Goal: Information Seeking & Learning: Learn about a topic

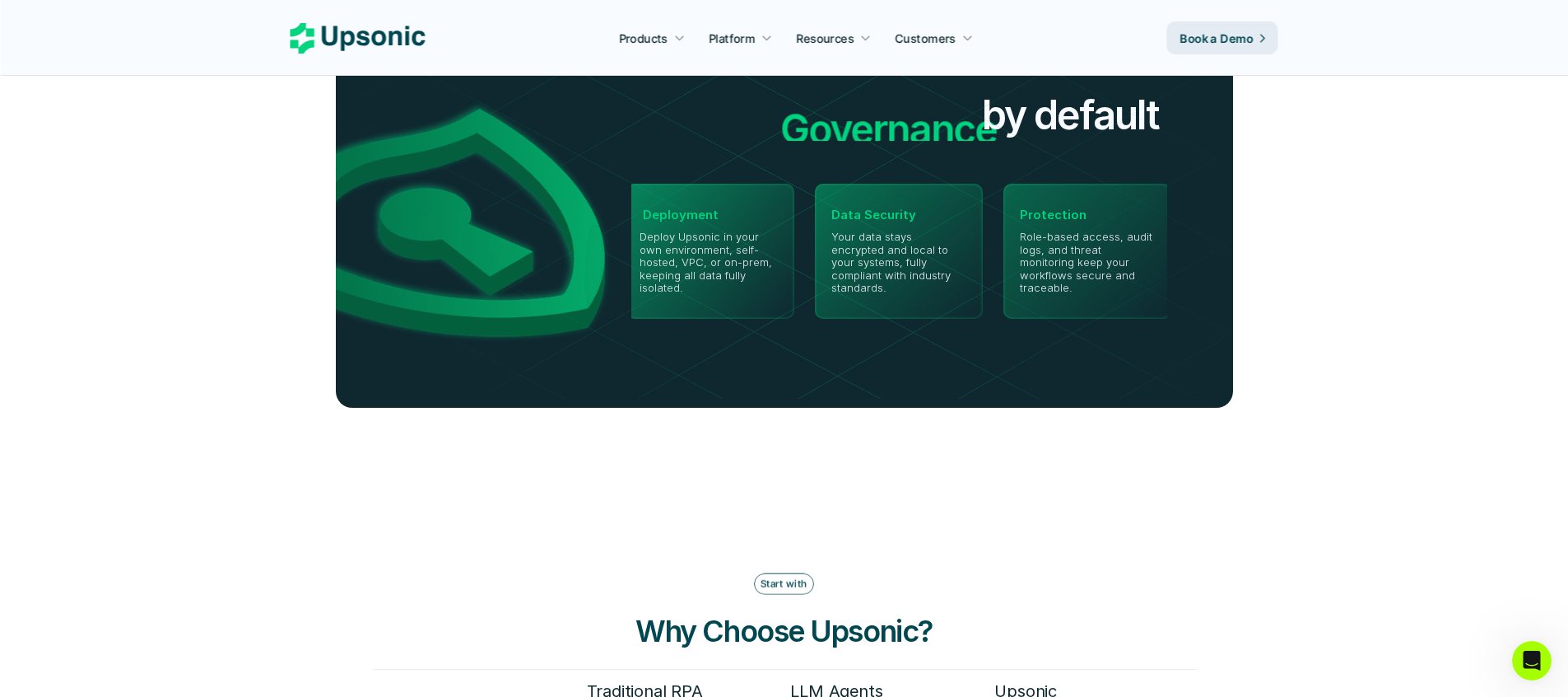
scroll to position [3804, 0]
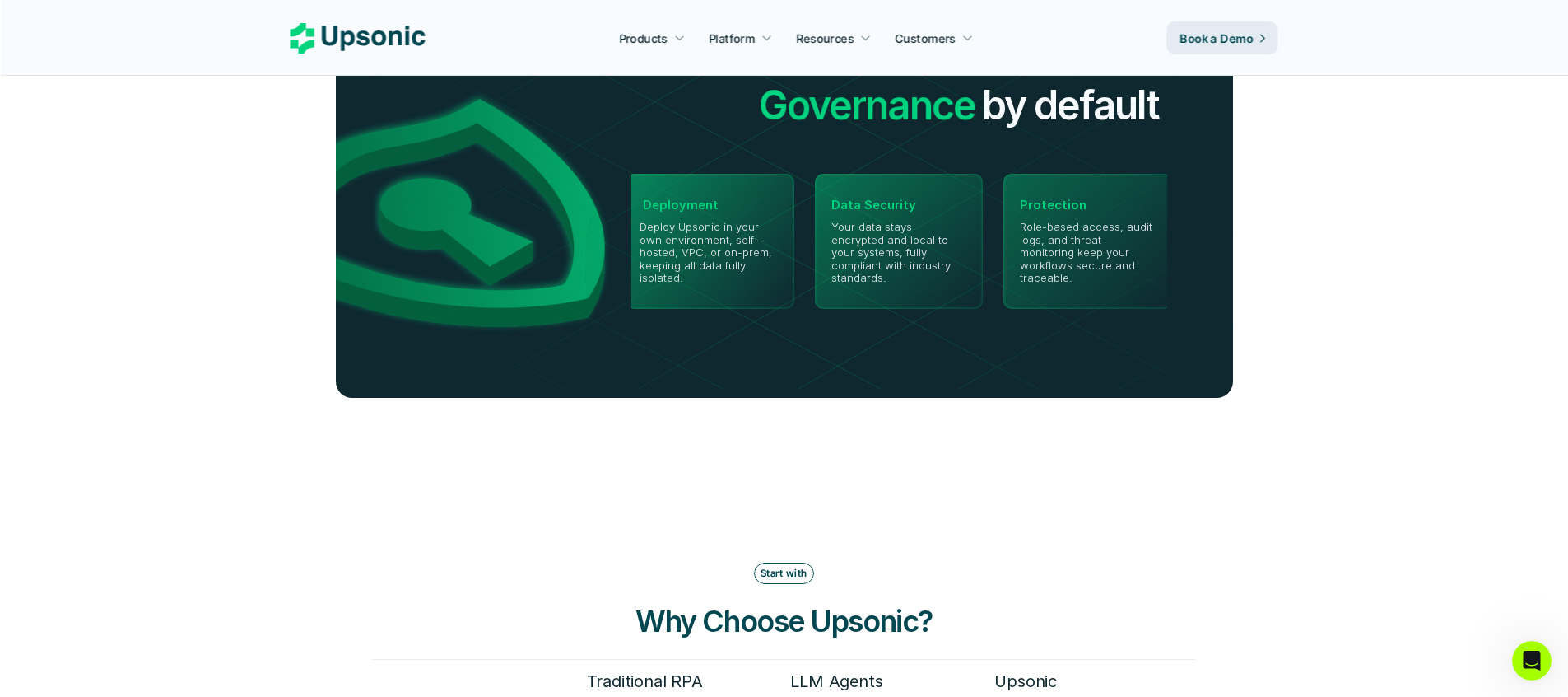
click at [686, 200] on img at bounding box center [784, 212] width 969 height 353
drag, startPoint x: 686, startPoint y: 200, endPoint x: 696, endPoint y: 234, distance: 35.4
click at [695, 234] on img at bounding box center [784, 212] width 969 height 353
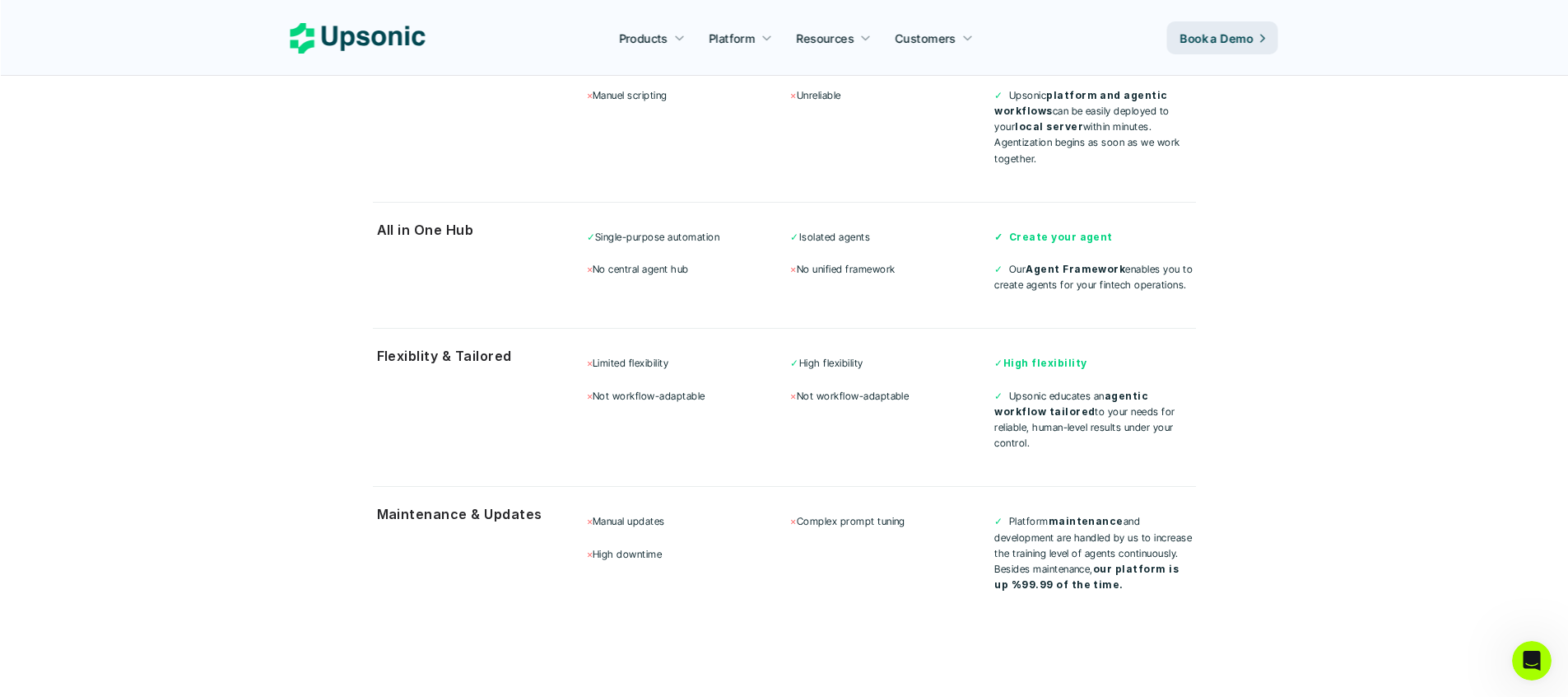
scroll to position [4490, 0]
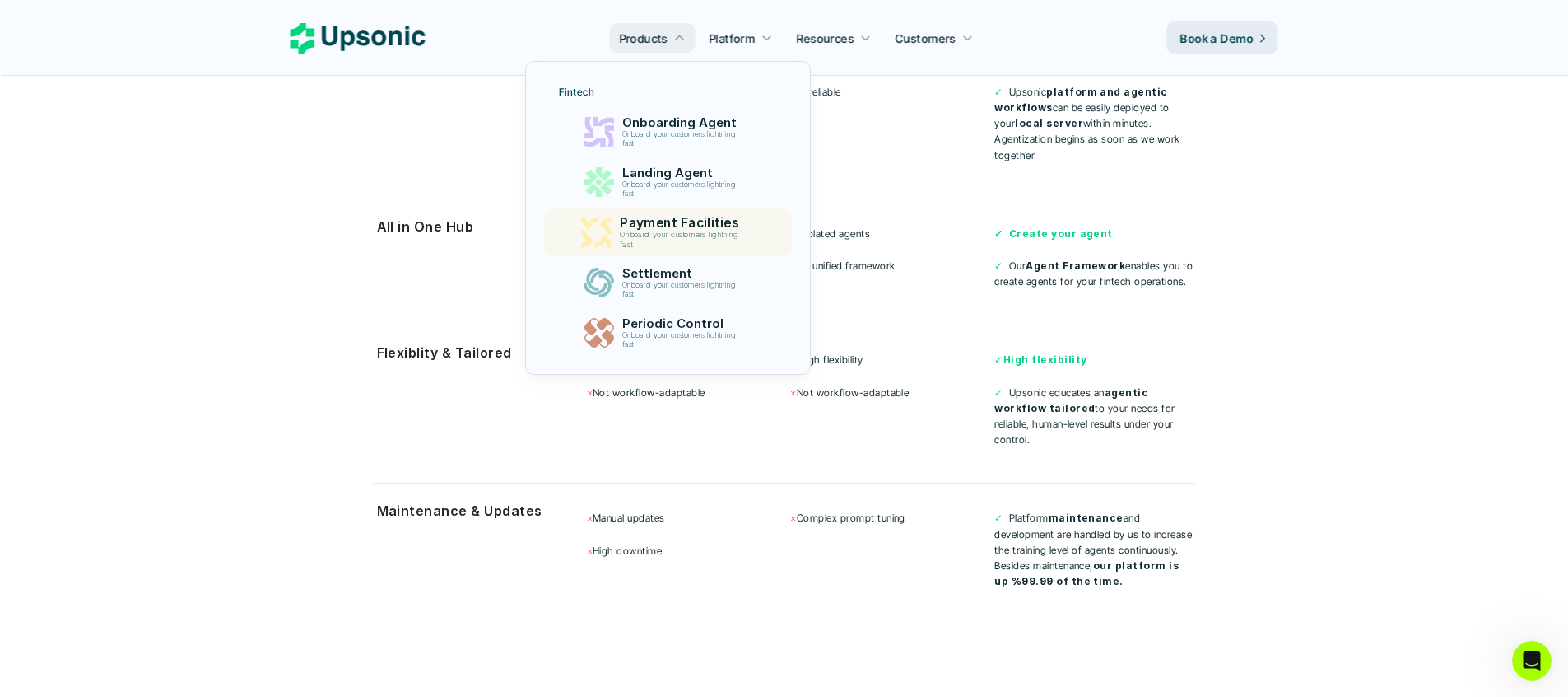
click at [650, 237] on p "Onboard your customers lightning fast" at bounding box center [683, 239] width 125 height 18
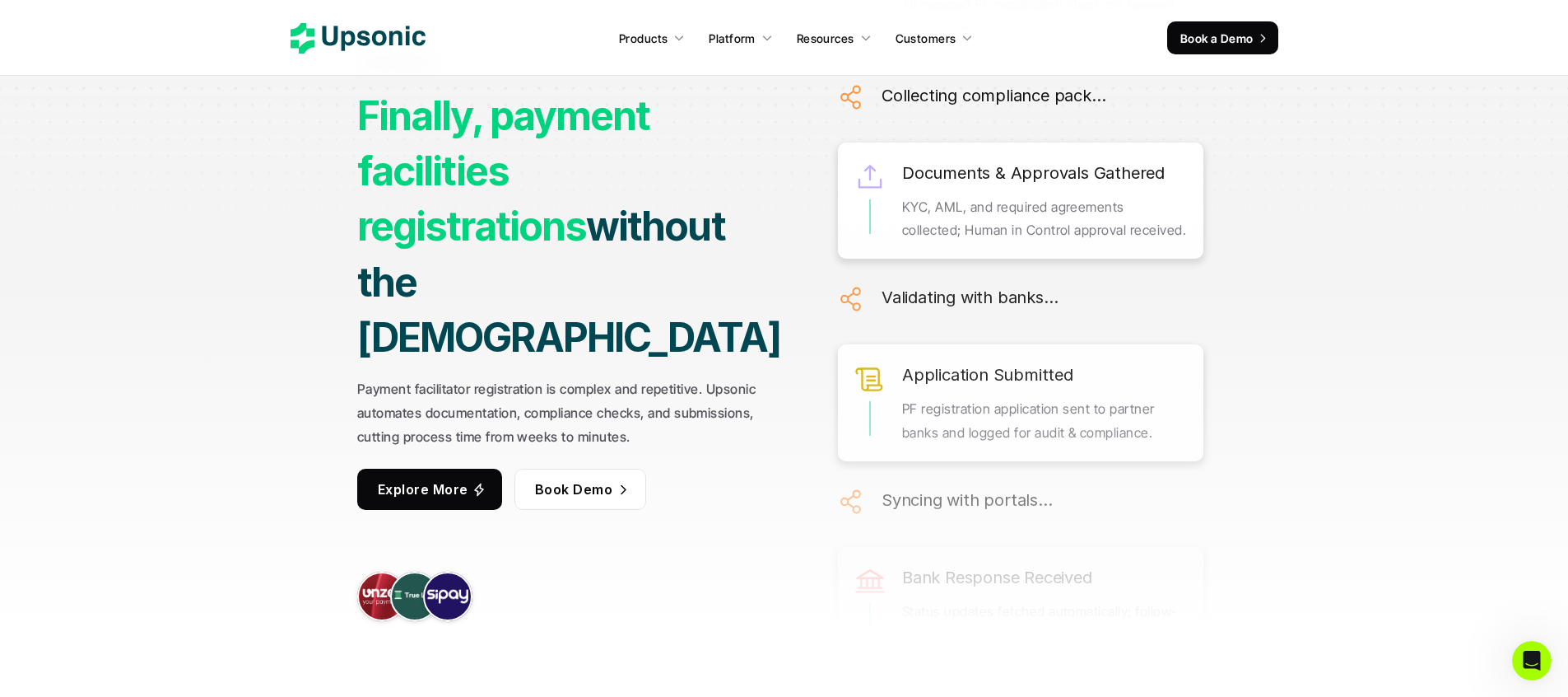
scroll to position [71, 0]
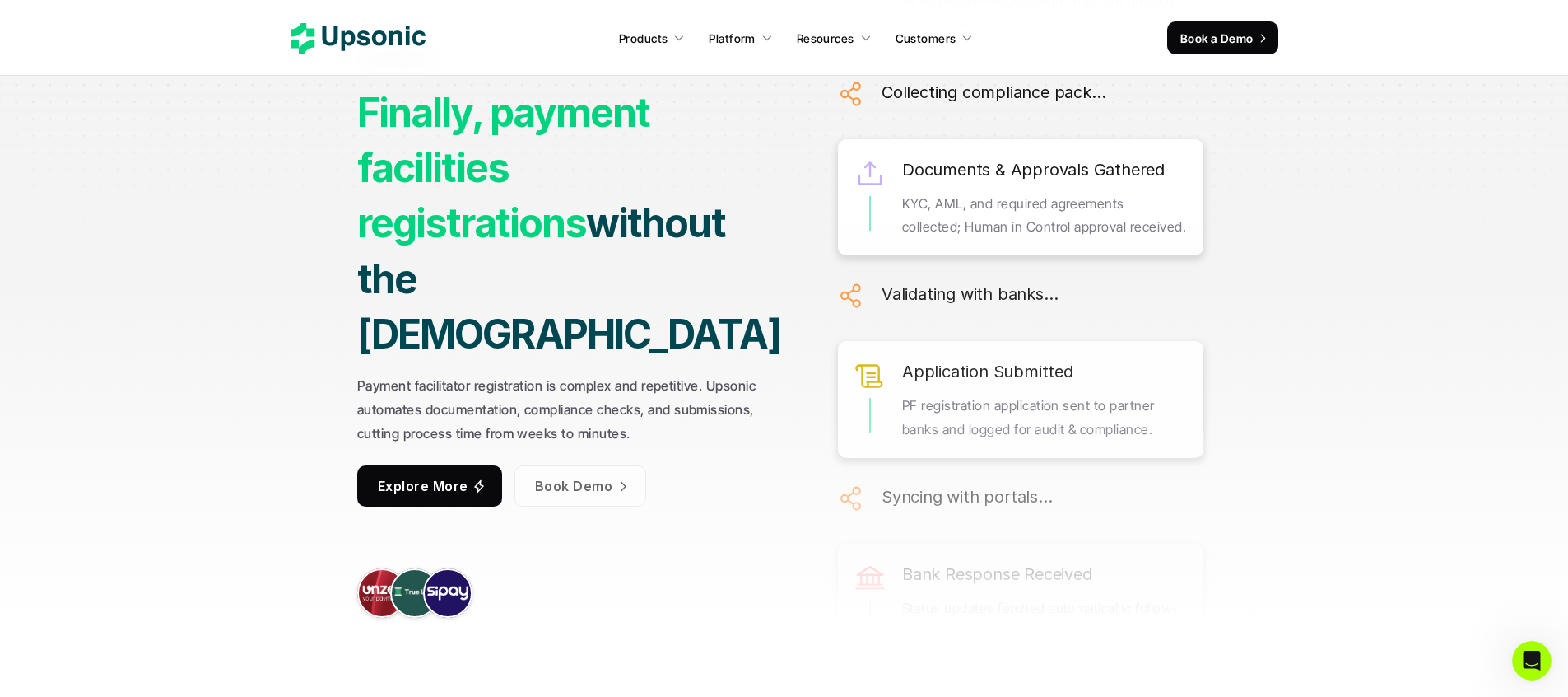
click at [430, 474] on p "Explore More" at bounding box center [423, 486] width 90 height 24
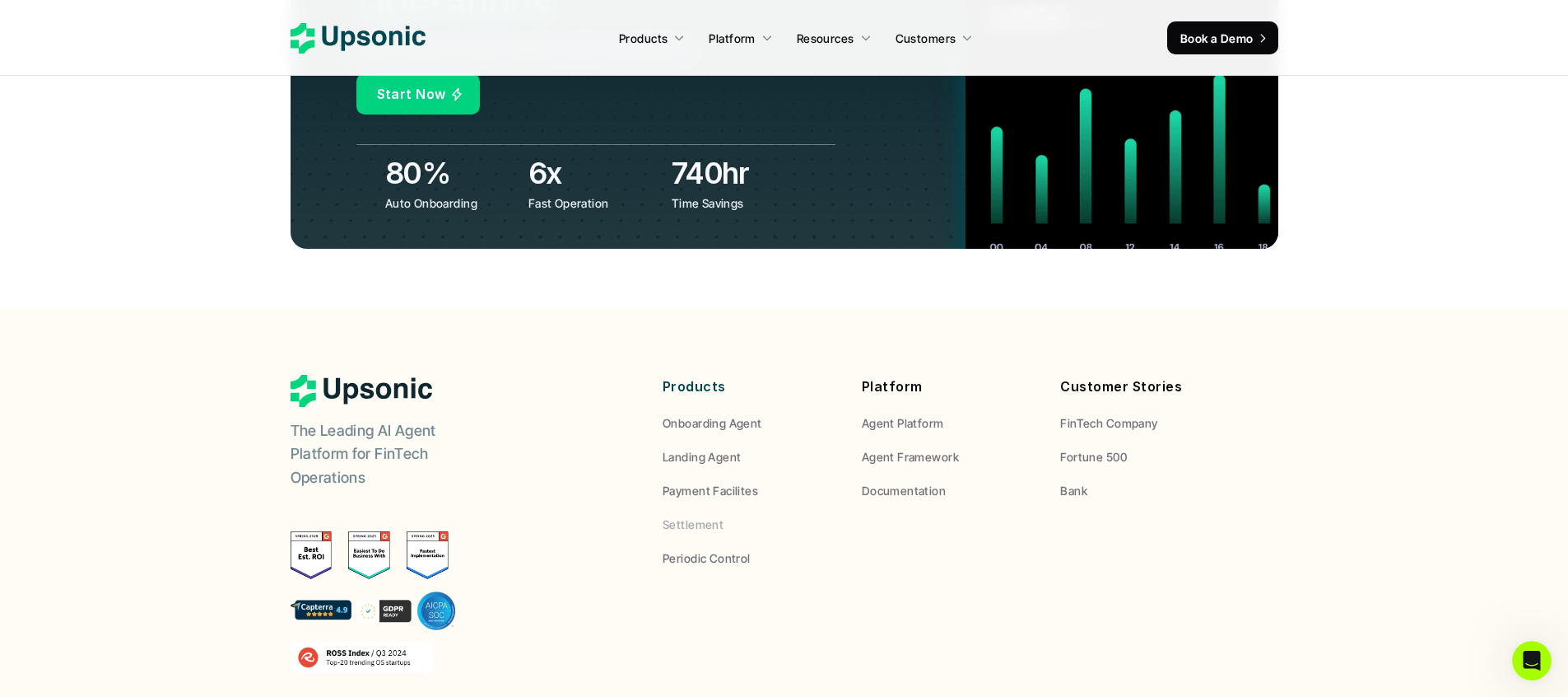
scroll to position [6294, 0]
click at [135, 181] on header "Real ROI Start Agentize Fintech Operations Book a demo to watch agents work in …" at bounding box center [784, 26] width 1568 height 567
